Goal: Find specific page/section

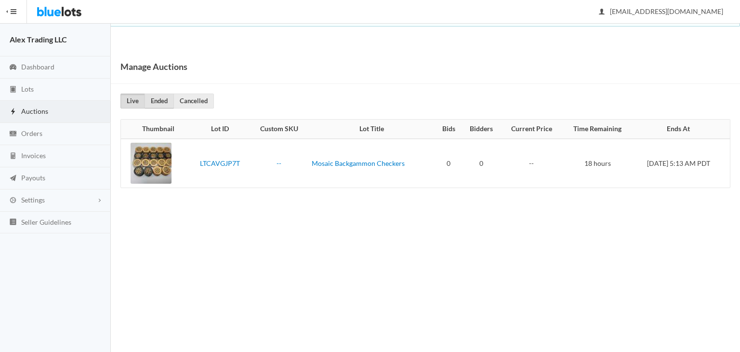
click at [161, 105] on link "Ended" at bounding box center [159, 100] width 29 height 15
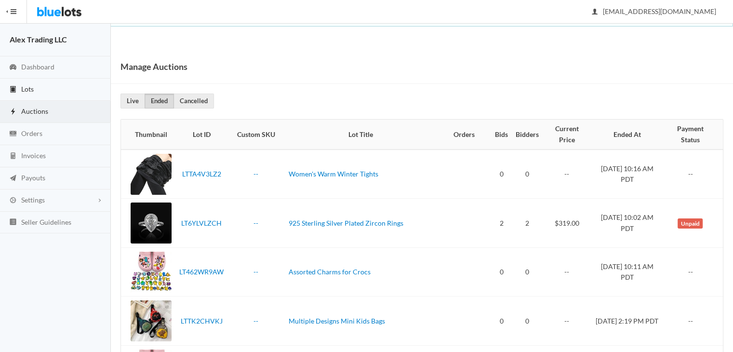
click at [79, 82] on link "Lots" at bounding box center [55, 90] width 111 height 22
